Goal: Information Seeking & Learning: Check status

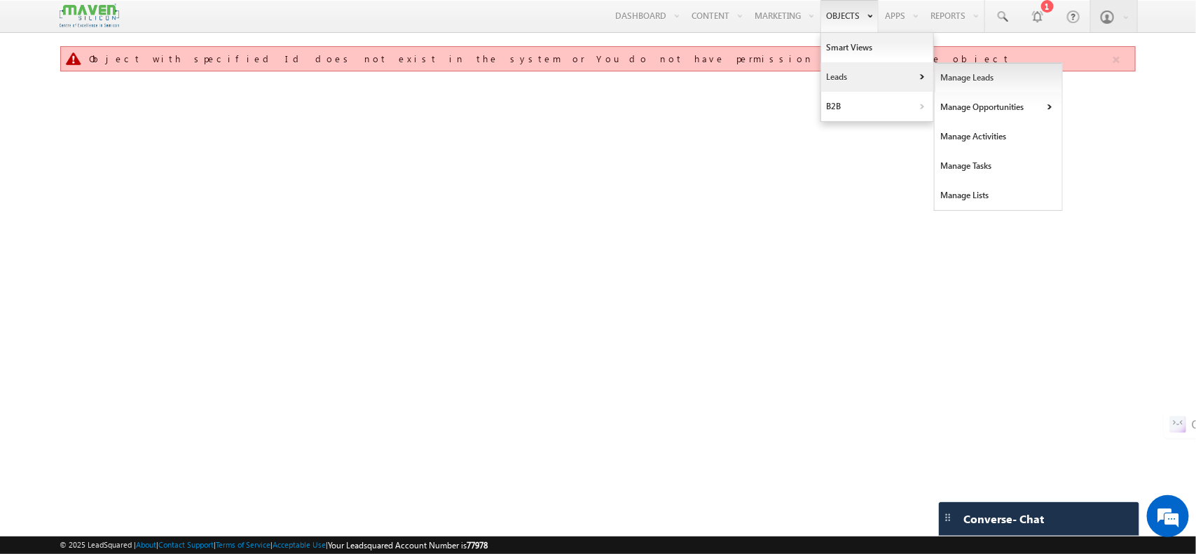
click at [947, 79] on link "Manage Leads" at bounding box center [999, 77] width 128 height 29
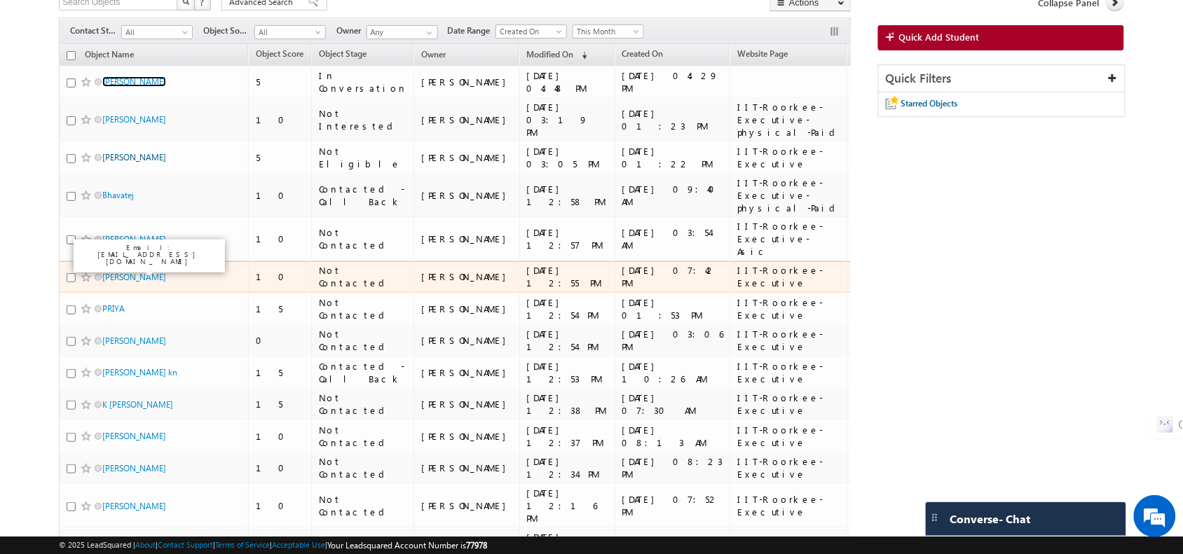
scroll to position [103, 0]
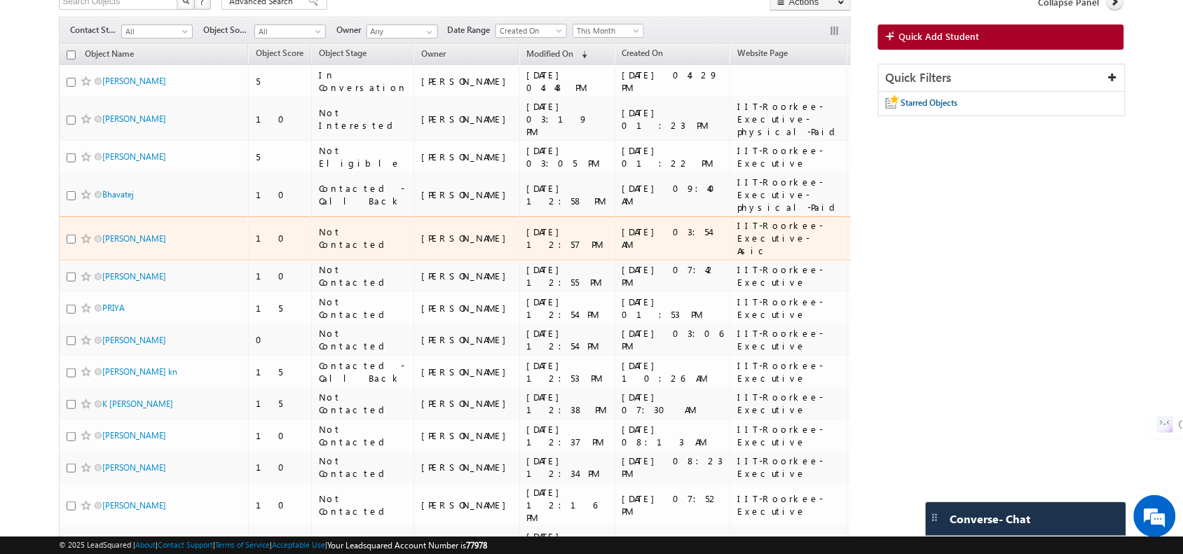
click at [175, 223] on td "M.pavan kalyan" at bounding box center [153, 239] width 189 height 44
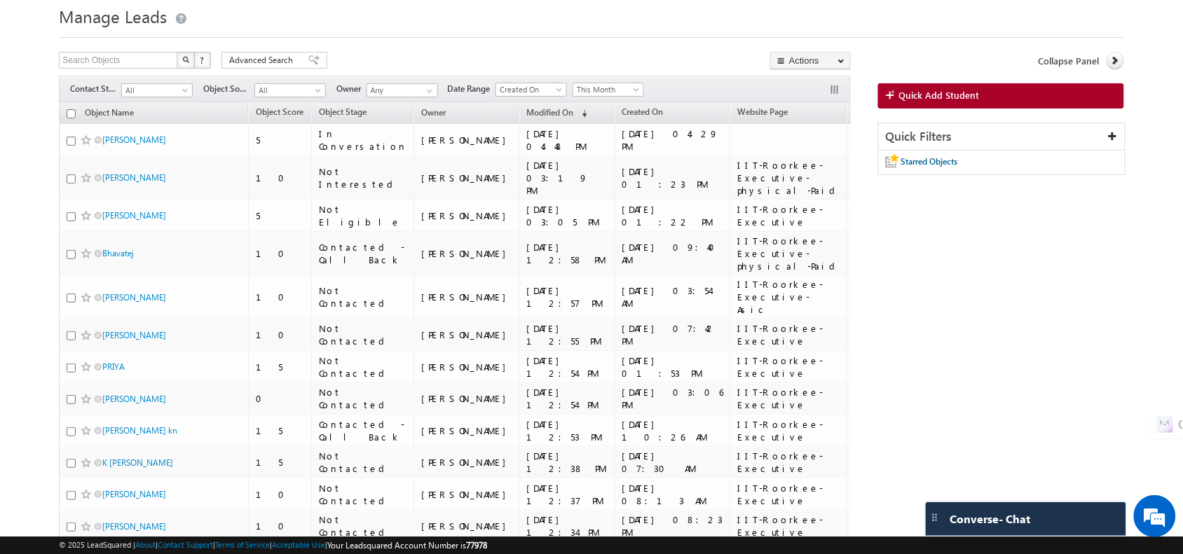
scroll to position [0, 0]
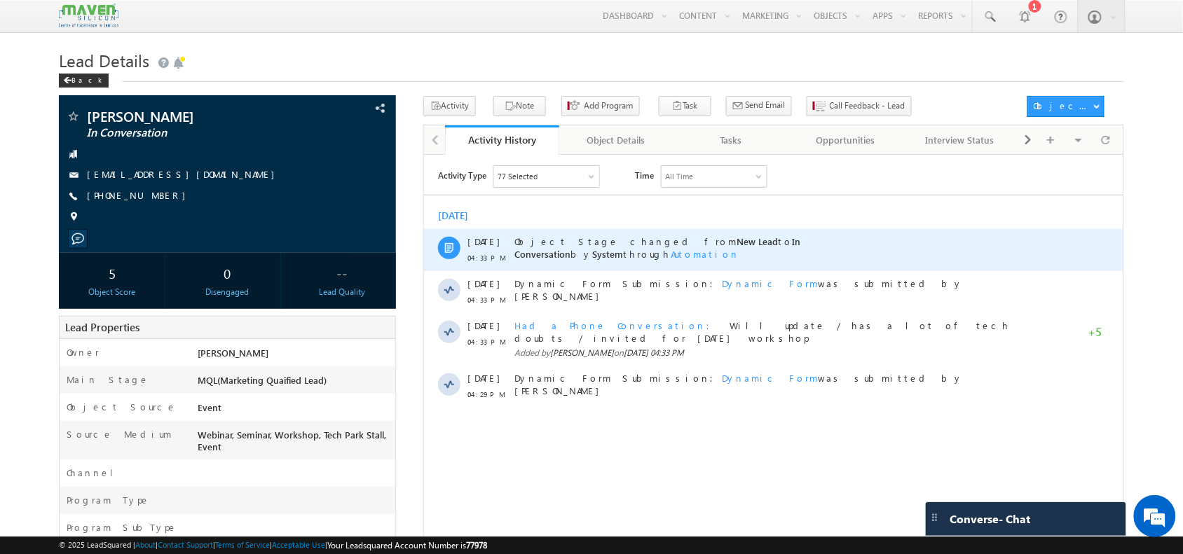
click at [739, 247] on span "Automation" at bounding box center [704, 253] width 69 height 12
